Goal: Task Accomplishment & Management: Complete application form

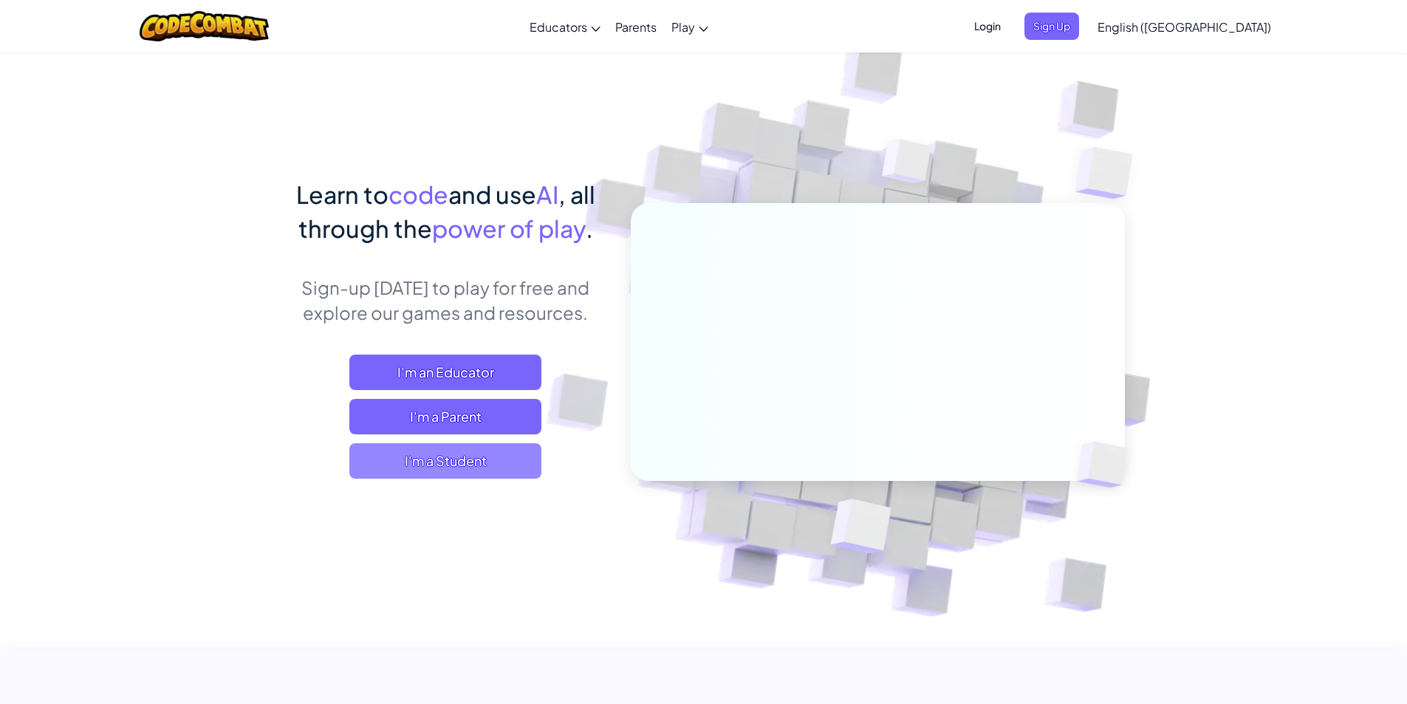
click at [400, 461] on span "I'm a Student" at bounding box center [445, 460] width 192 height 35
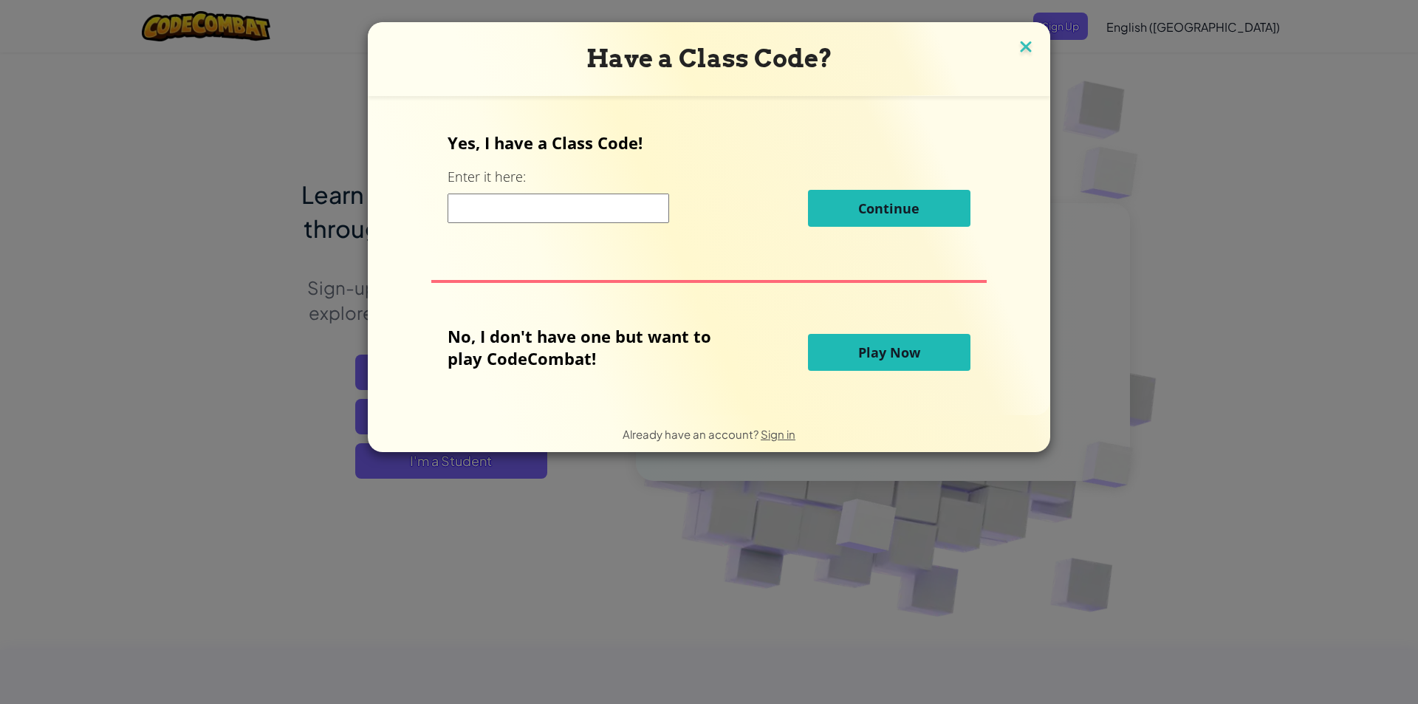
click at [1021, 44] on img at bounding box center [1025, 48] width 19 height 22
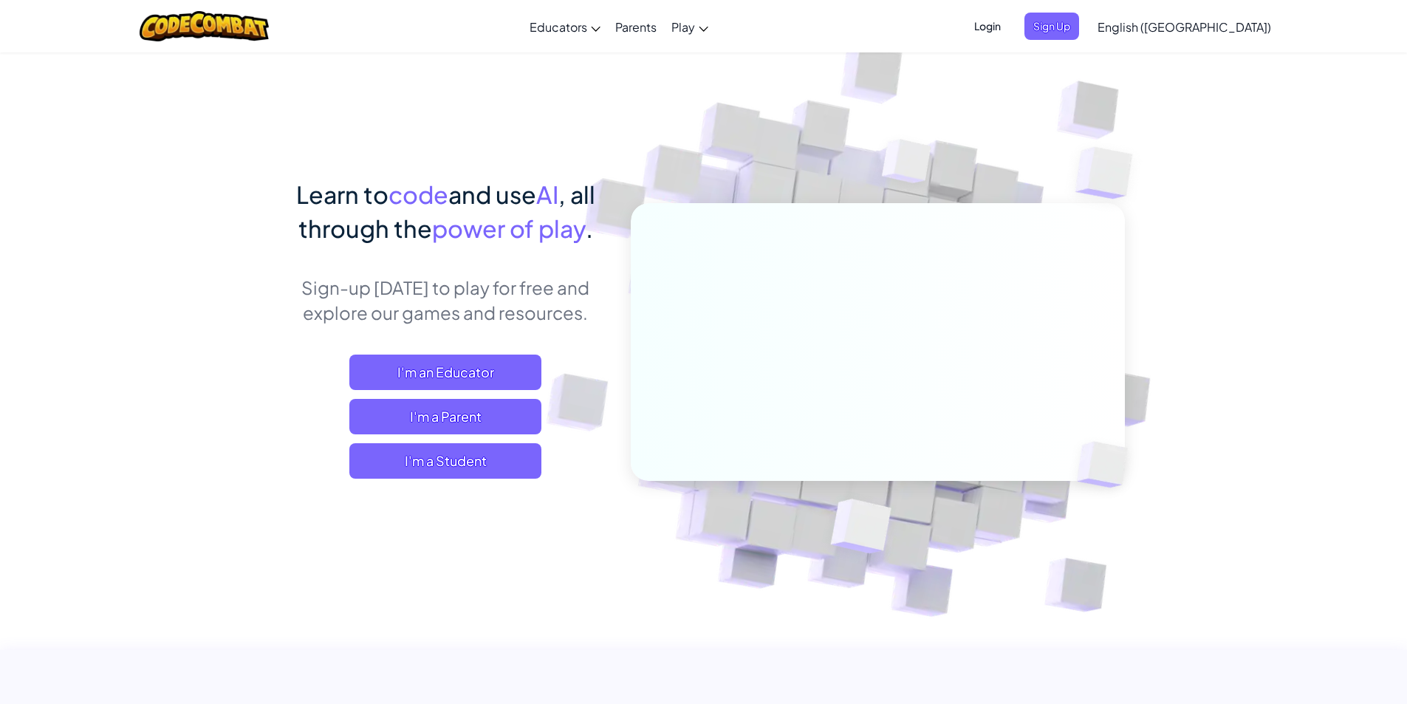
click at [1010, 35] on span "Login" at bounding box center [987, 26] width 44 height 27
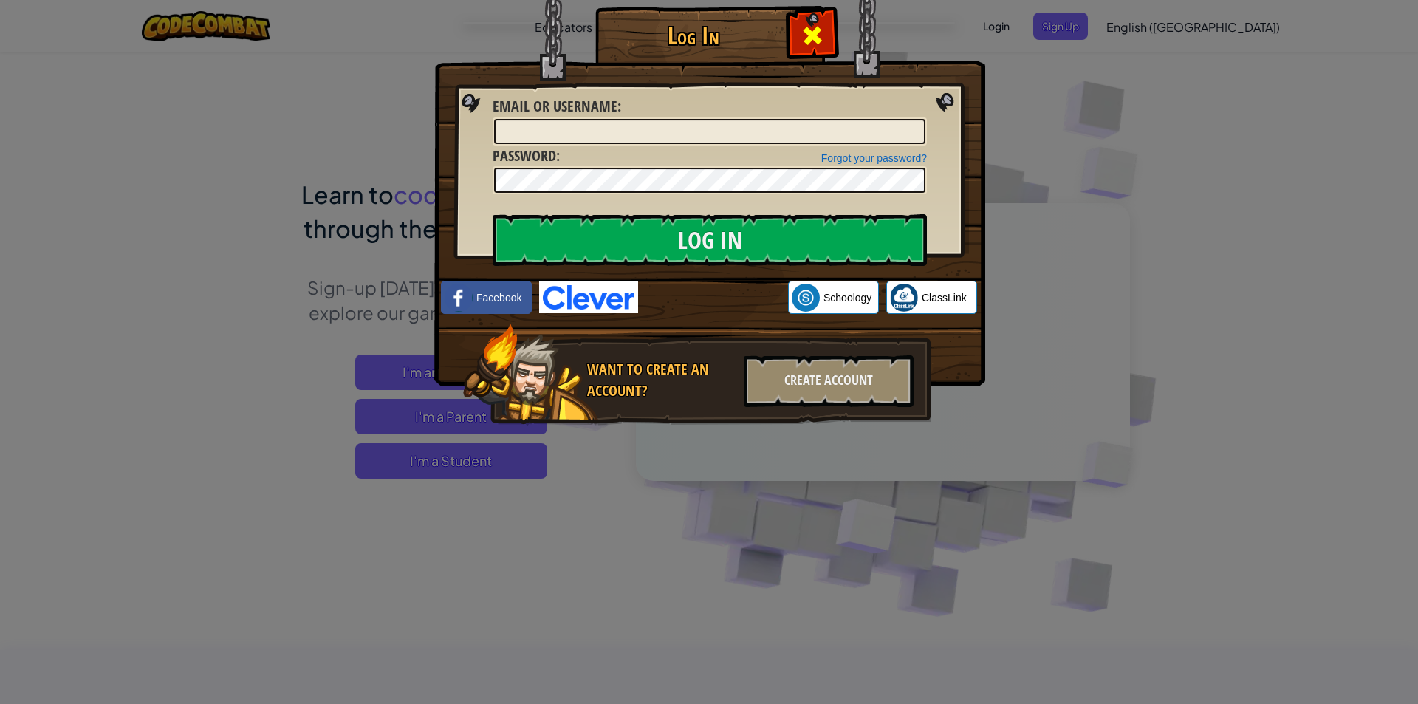
click at [813, 30] on span at bounding box center [813, 36] width 24 height 24
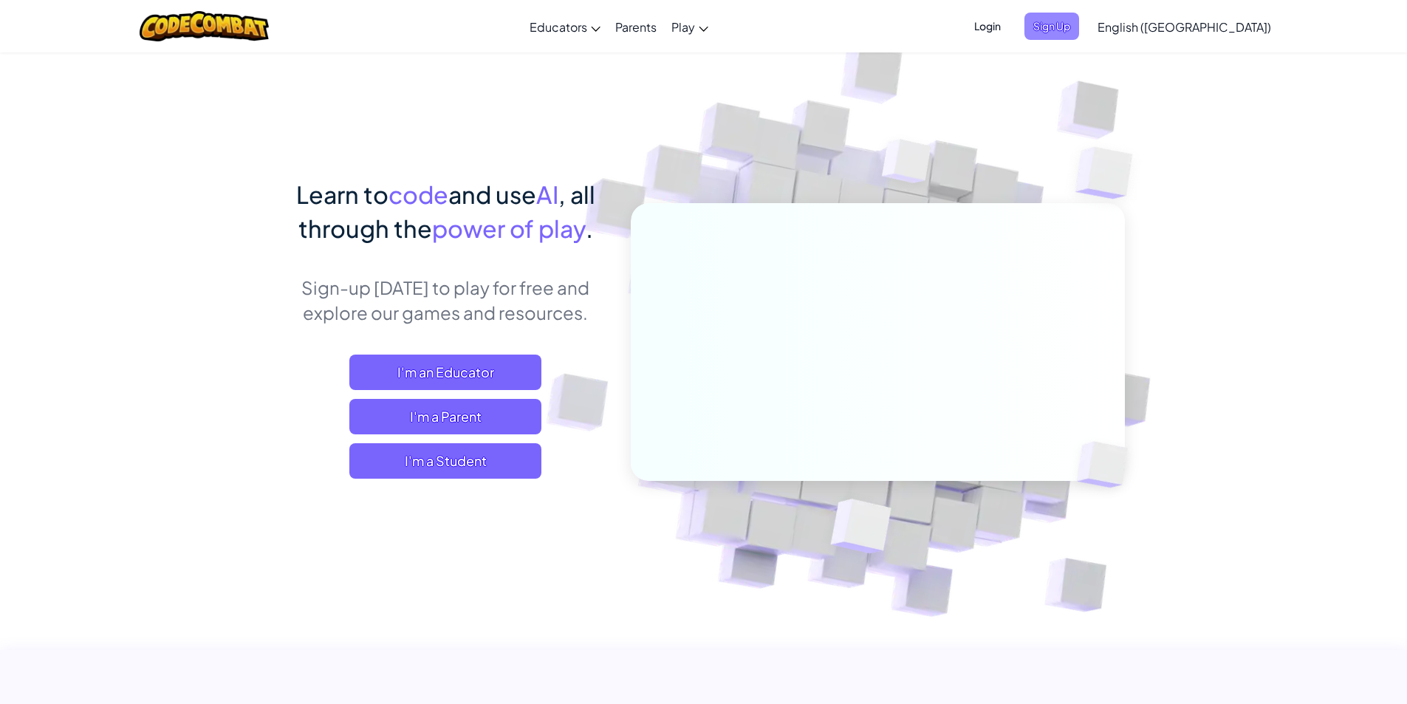
click at [1079, 31] on span "Sign Up" at bounding box center [1051, 26] width 55 height 27
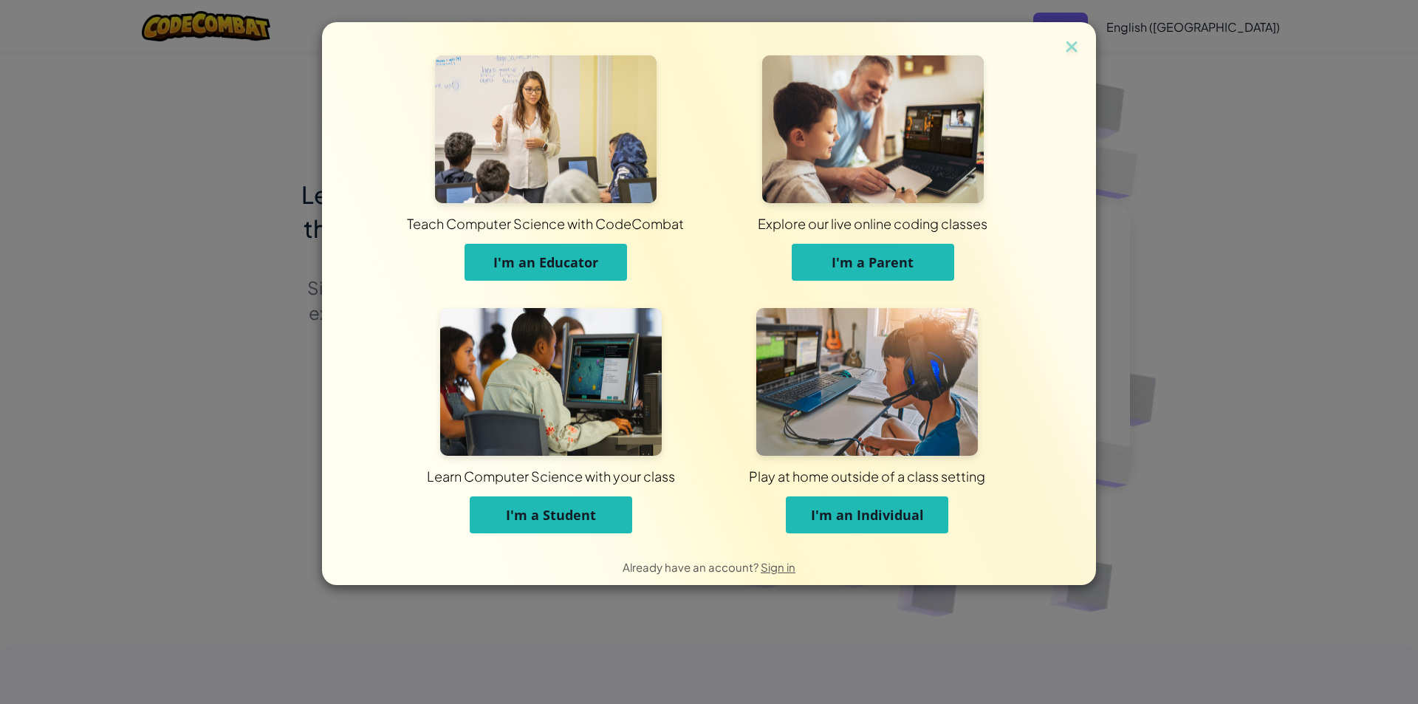
click at [583, 501] on button "I'm a Student" at bounding box center [551, 514] width 162 height 37
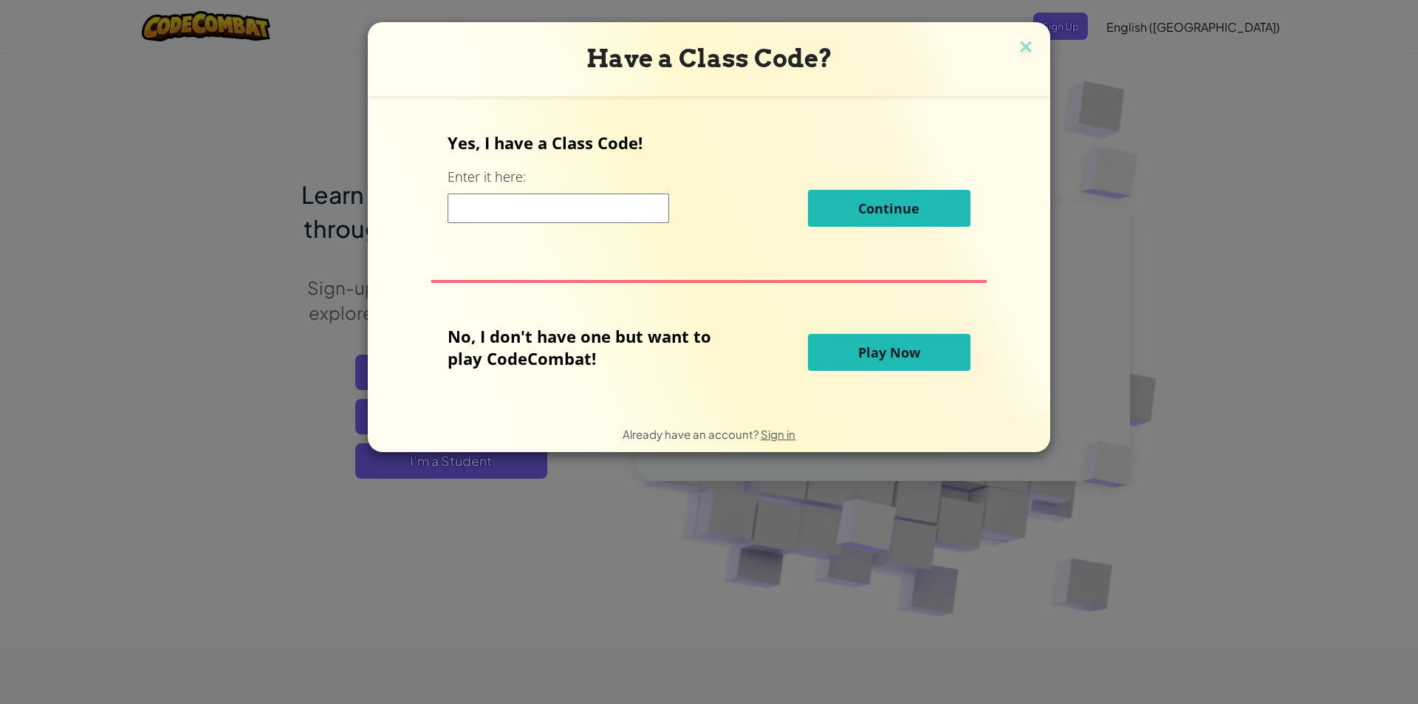
click at [578, 206] on input at bounding box center [559, 208] width 222 height 30
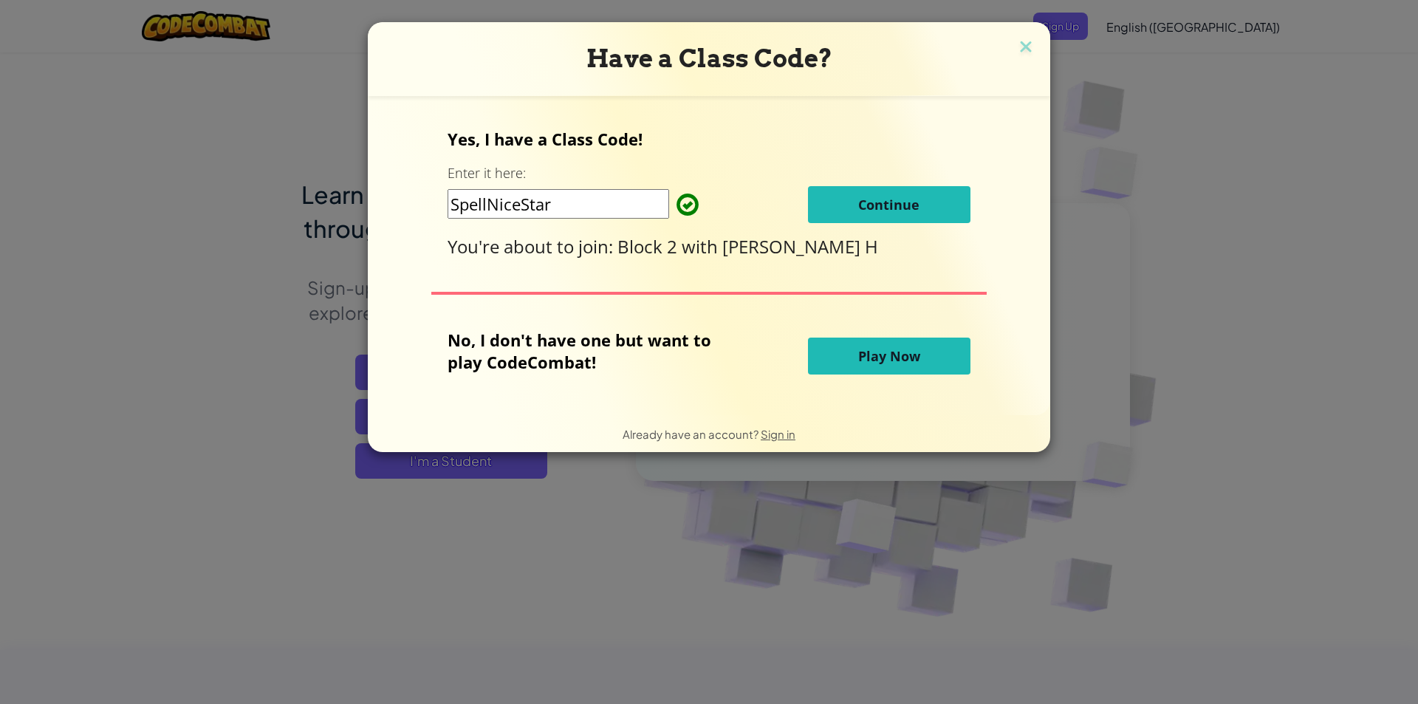
type input "SpellNiceStar"
click at [880, 216] on button "Continue" at bounding box center [889, 204] width 162 height 37
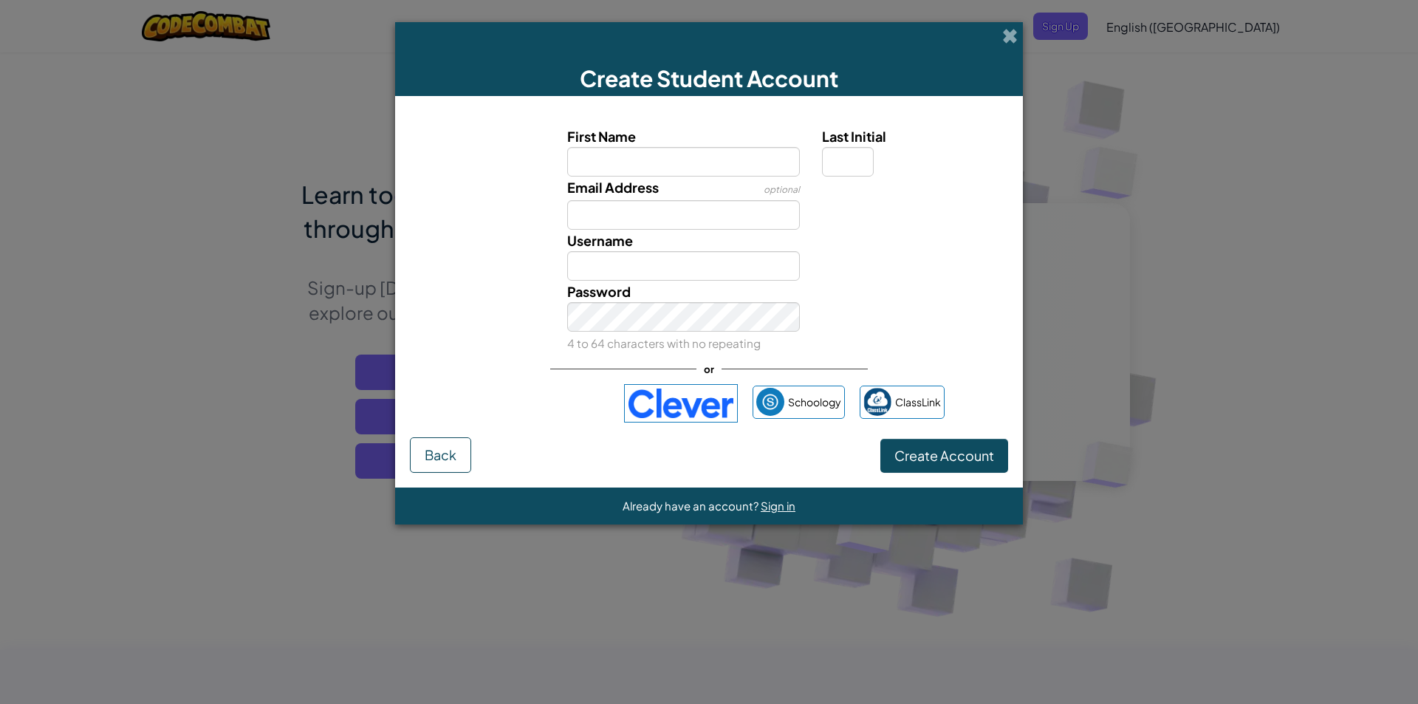
click at [752, 167] on input "First Name" at bounding box center [683, 162] width 233 height 30
type input "omar"
type input "Omar"
click at [742, 204] on input "Email Address" at bounding box center [683, 215] width 233 height 30
drag, startPoint x: 894, startPoint y: 278, endPoint x: 851, endPoint y: 275, distance: 42.9
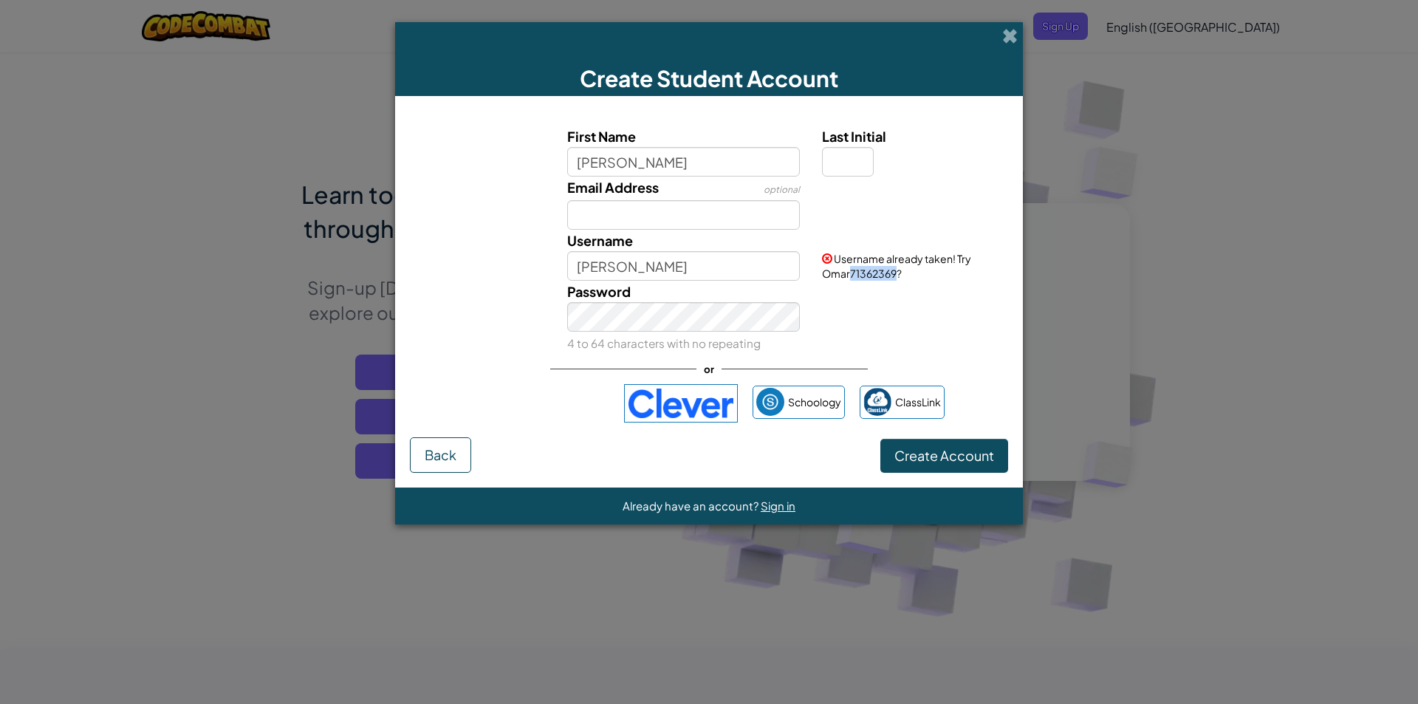
click at [851, 275] on span "Username already taken! Try Omar71362369?" at bounding box center [896, 266] width 149 height 28
click at [661, 164] on input "omar" at bounding box center [683, 162] width 233 height 30
type input "OmarRefaat"
click at [713, 217] on input "Email Address" at bounding box center [683, 215] width 233 height 30
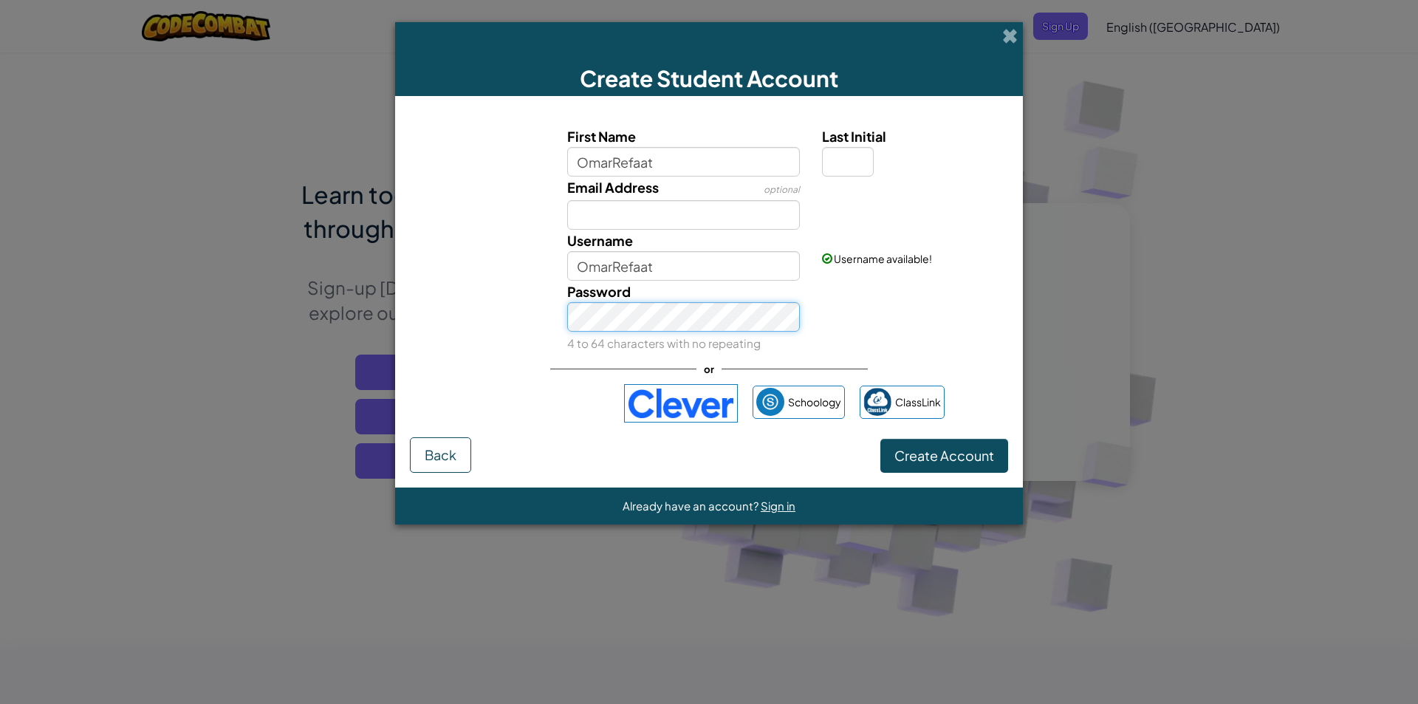
click at [880, 439] on button "Create Account" at bounding box center [944, 456] width 128 height 34
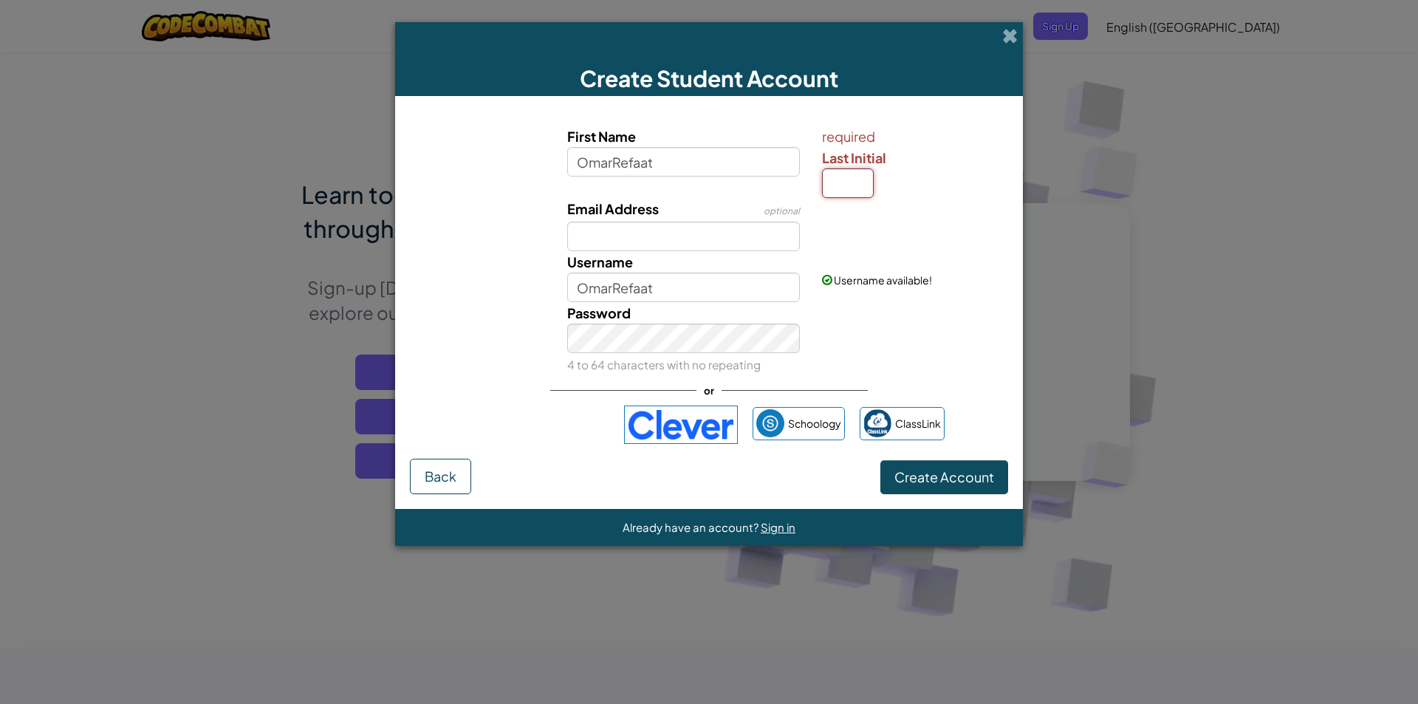
click at [837, 197] on input "Last Initial" at bounding box center [848, 183] width 52 height 30
type input "O"
type input "R"
type input "OmarRefaatR"
click at [942, 472] on span "Create Account" at bounding box center [944, 476] width 100 height 17
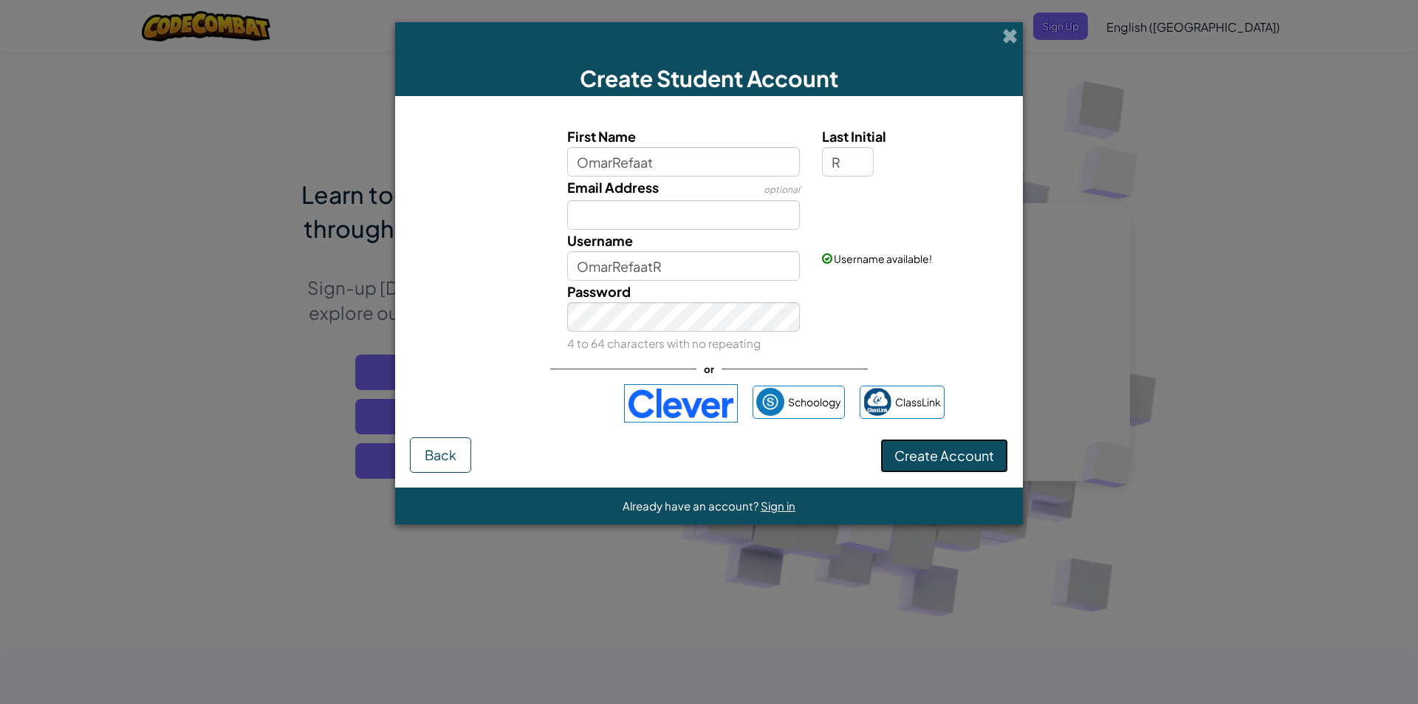
click at [946, 455] on button "Create Account" at bounding box center [944, 456] width 128 height 34
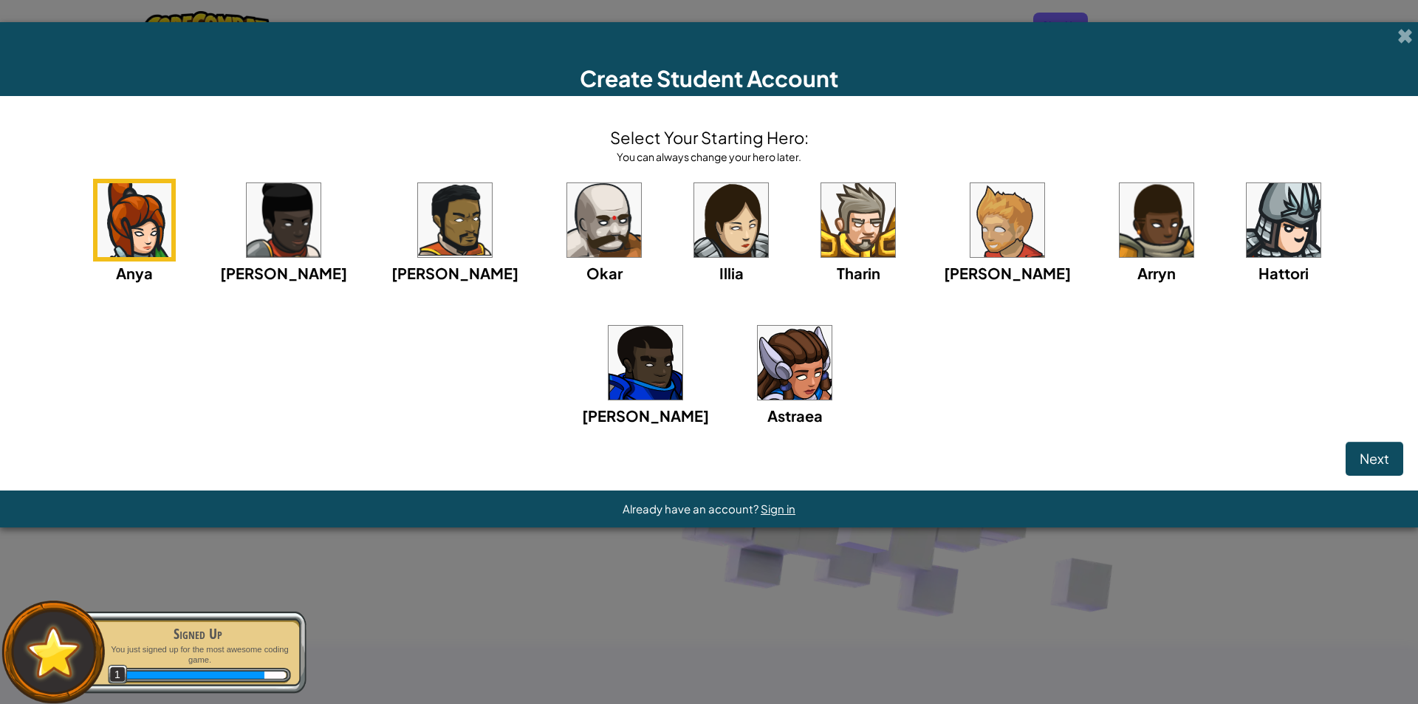
click at [1247, 220] on img at bounding box center [1284, 220] width 74 height 74
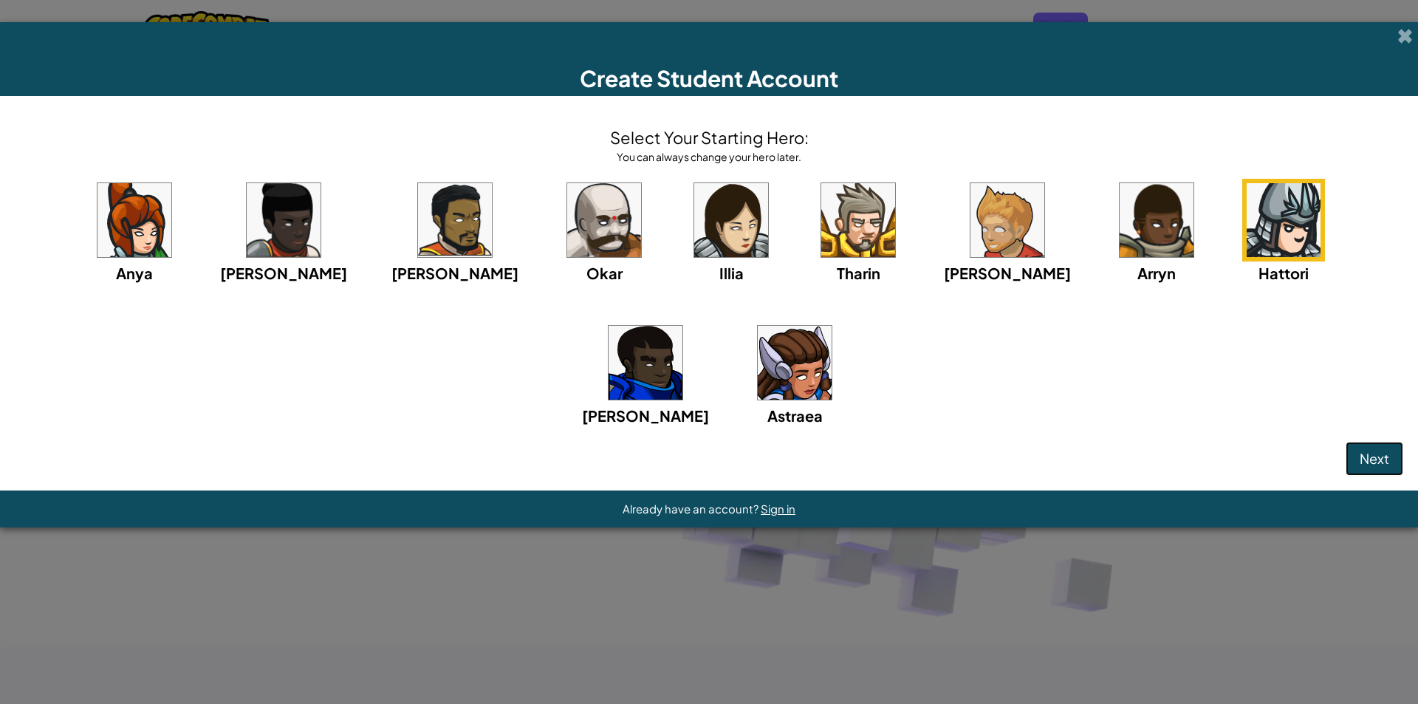
click at [1388, 469] on button "Next" at bounding box center [1375, 459] width 58 height 34
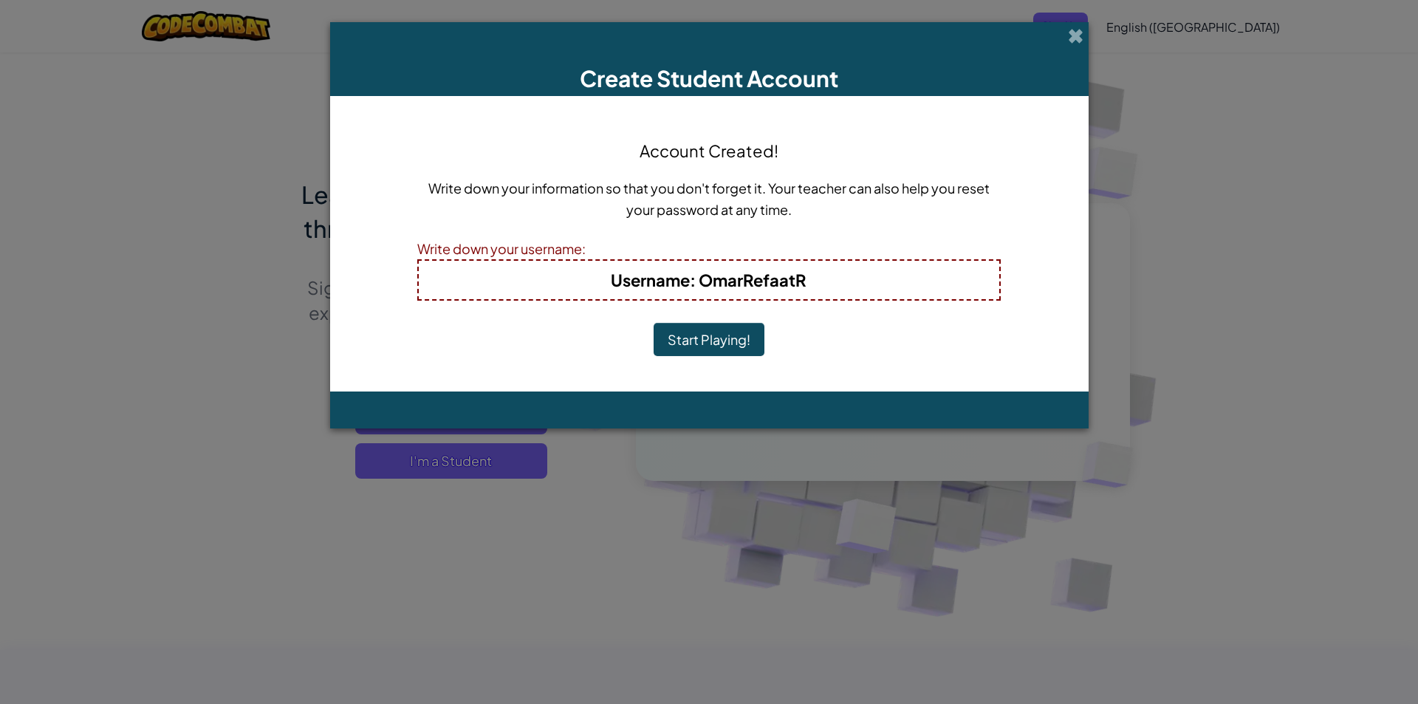
click at [712, 331] on button "Start Playing!" at bounding box center [709, 340] width 111 height 34
